Goal: Information Seeking & Learning: Learn about a topic

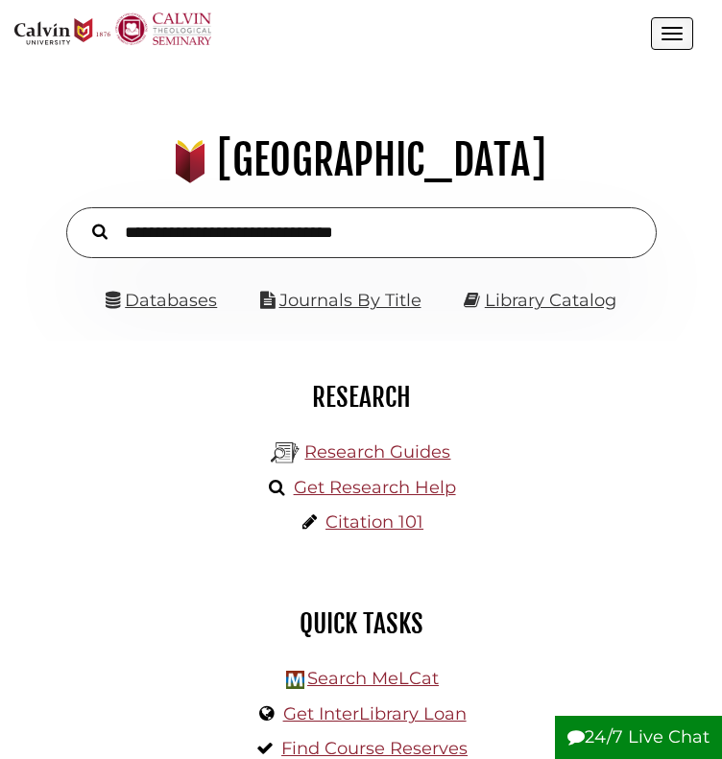
scroll to position [222, 664]
click at [174, 311] on link "Databases" at bounding box center [161, 300] width 111 height 21
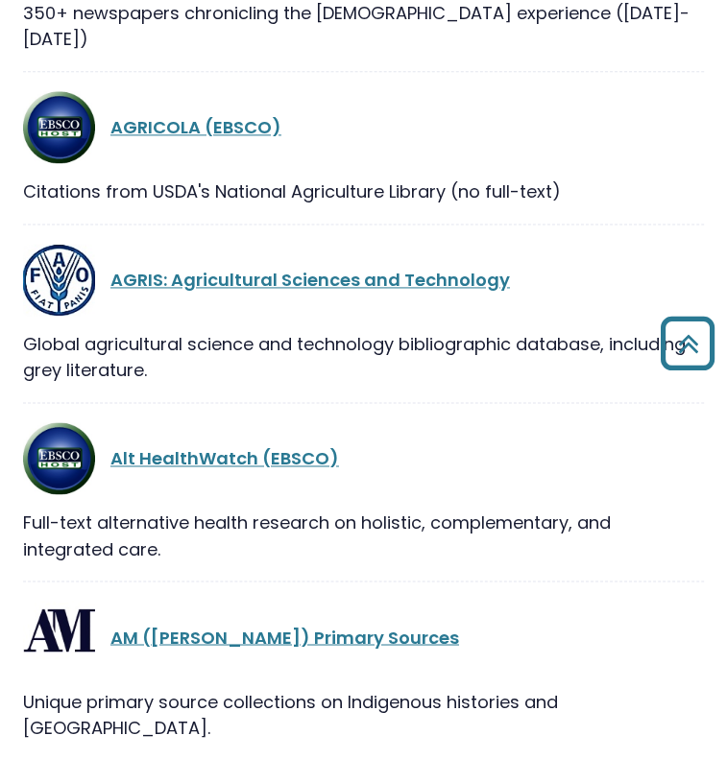
scroll to position [1267, 0]
click at [193, 446] on link "Alt HealthWatch (EBSCO)" at bounding box center [224, 458] width 228 height 24
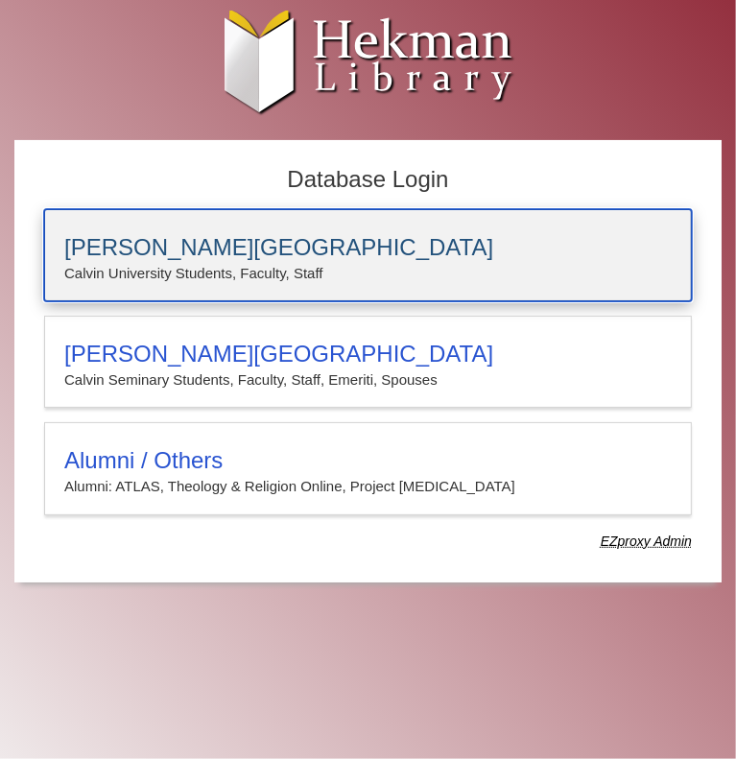
click at [217, 248] on h3 "Calvin University" at bounding box center [368, 247] width 608 height 27
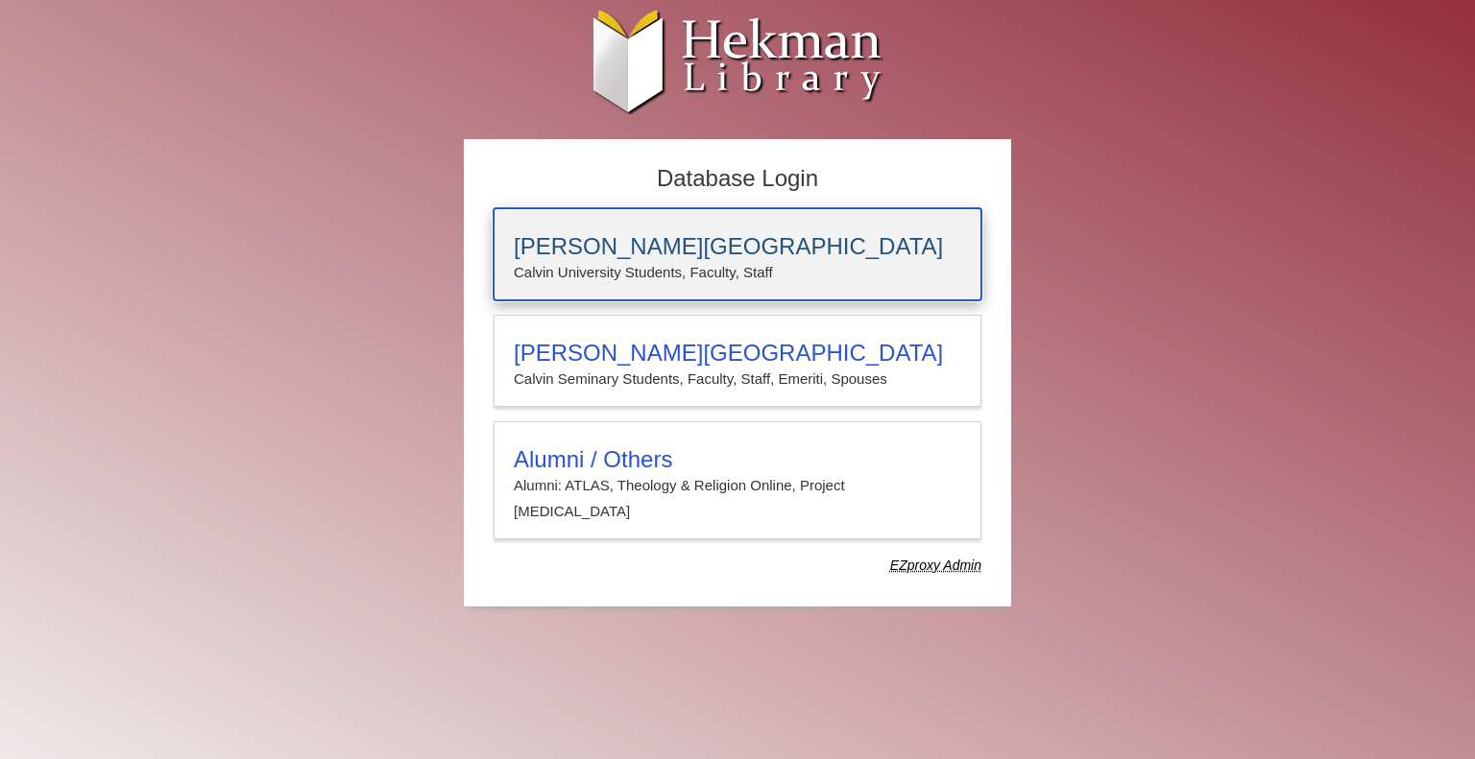
click at [643, 273] on p "Calvin University Students, Faculty, Staff" at bounding box center [737, 272] width 447 height 25
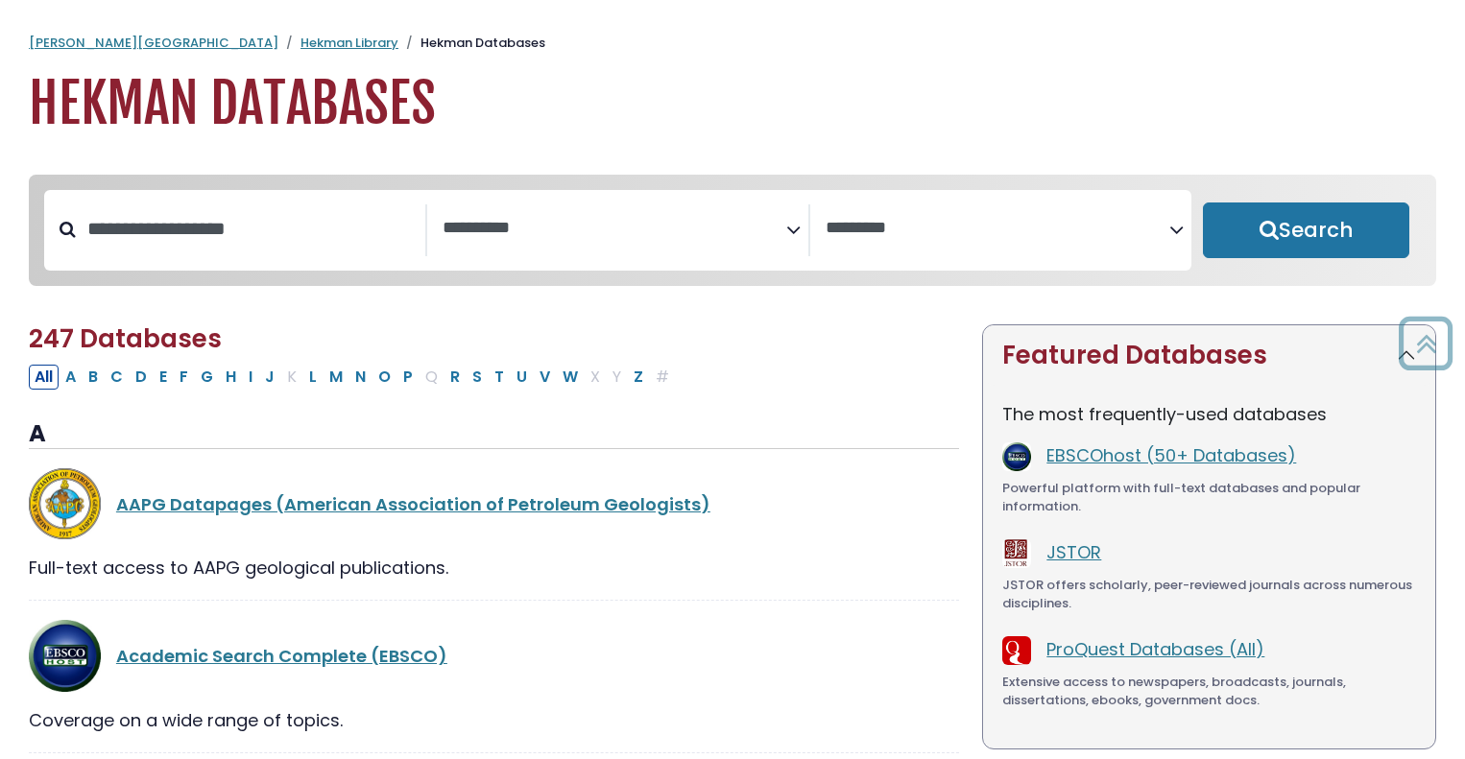
select select "Database Subject Filter"
select select "Database Vendors Filter"
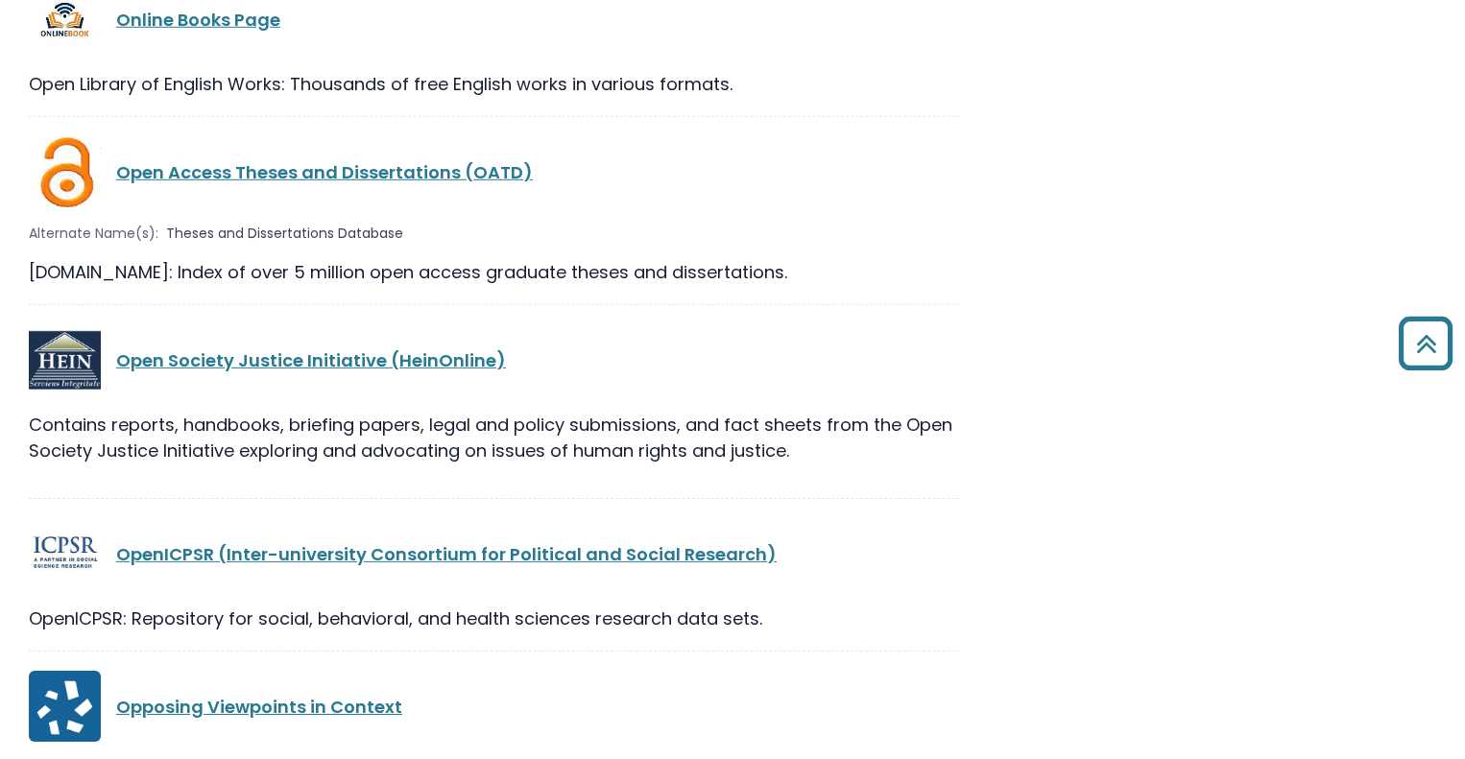
scroll to position [18454, 0]
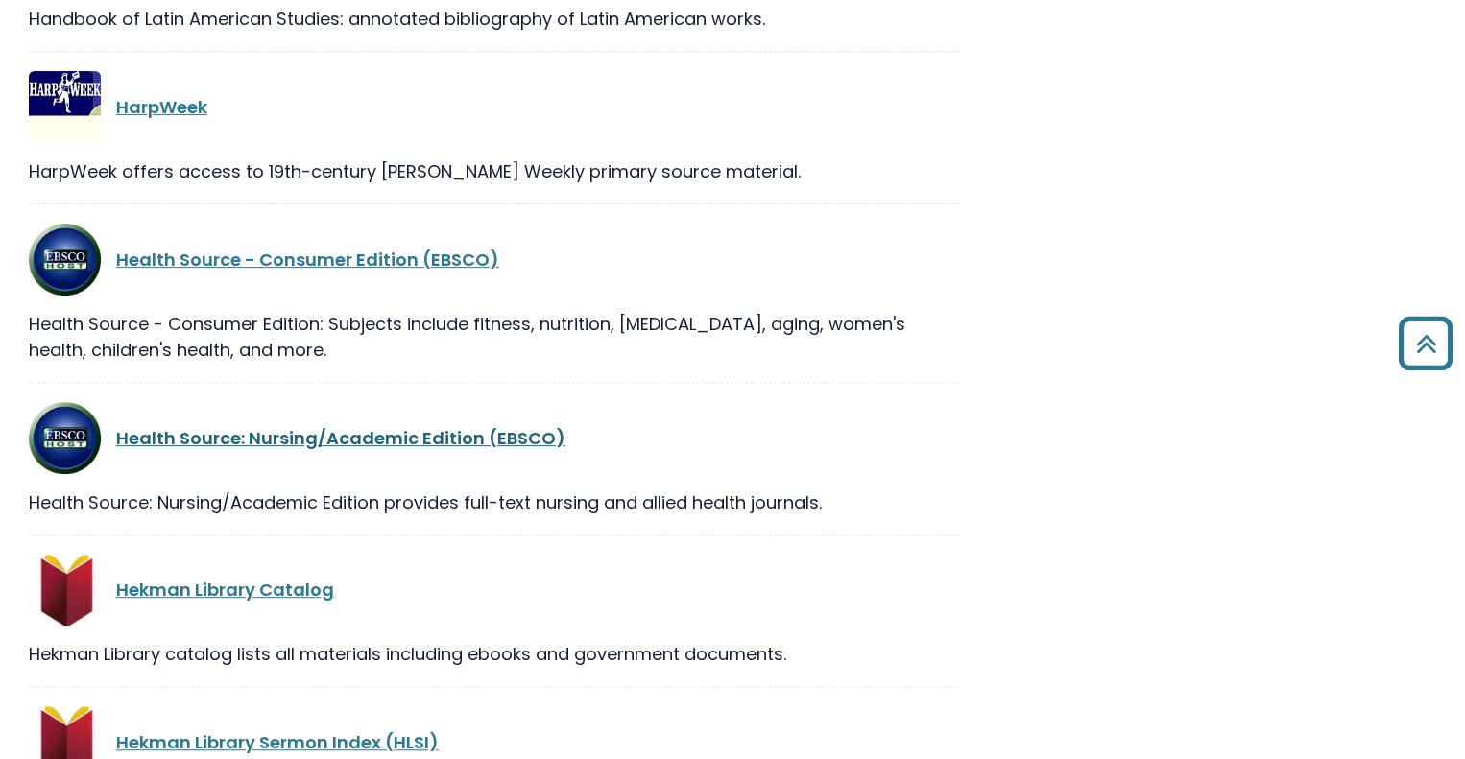
click at [383, 426] on link "Health Source: Nursing/Academic Edition (EBSCO)" at bounding box center [340, 438] width 449 height 24
